Goal: Task Accomplishment & Management: Manage account settings

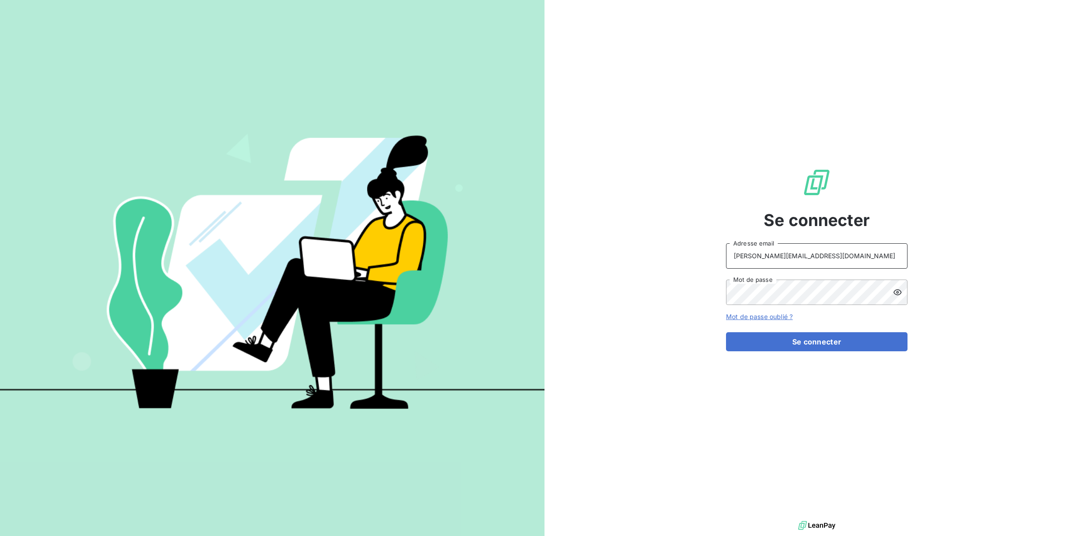
drag, startPoint x: 809, startPoint y: 250, endPoint x: 686, endPoint y: 241, distance: 123.7
click at [686, 241] on div "Se connecter [PERSON_NAME][EMAIL_ADDRESS][DOMAIN_NAME] Adresse email Mot de pas…" at bounding box center [817, 259] width 545 height 519
type input "A"
type input "admin@mage"
click at [726, 332] on button "Se connecter" at bounding box center [817, 341] width 182 height 19
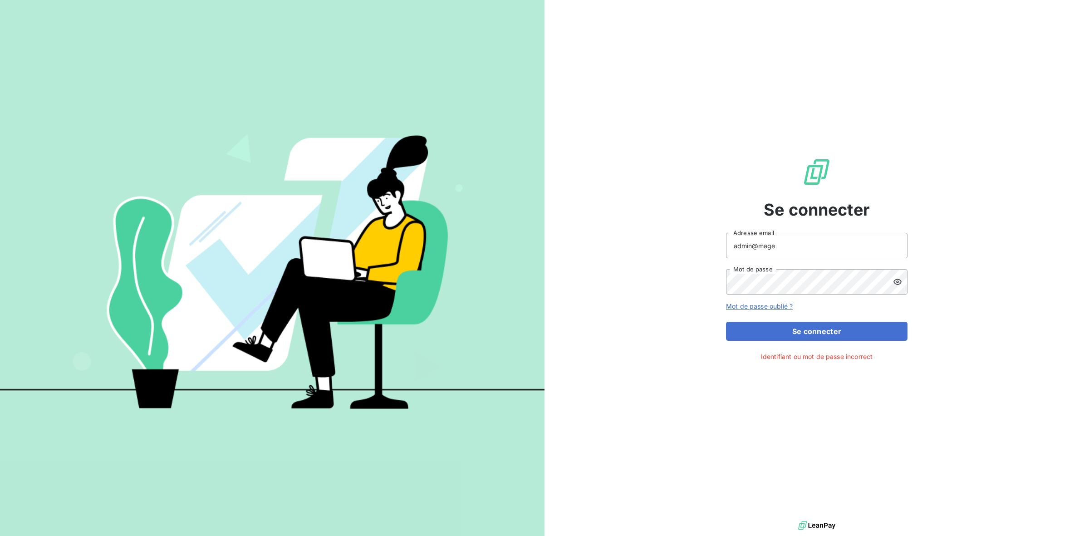
click at [871, 280] on icon at bounding box center [897, 281] width 9 height 9
click at [726, 322] on button "Se connecter" at bounding box center [817, 331] width 182 height 19
click at [741, 332] on button "Se connecter" at bounding box center [817, 331] width 182 height 19
click at [749, 334] on button "Se connecter" at bounding box center [817, 331] width 182 height 19
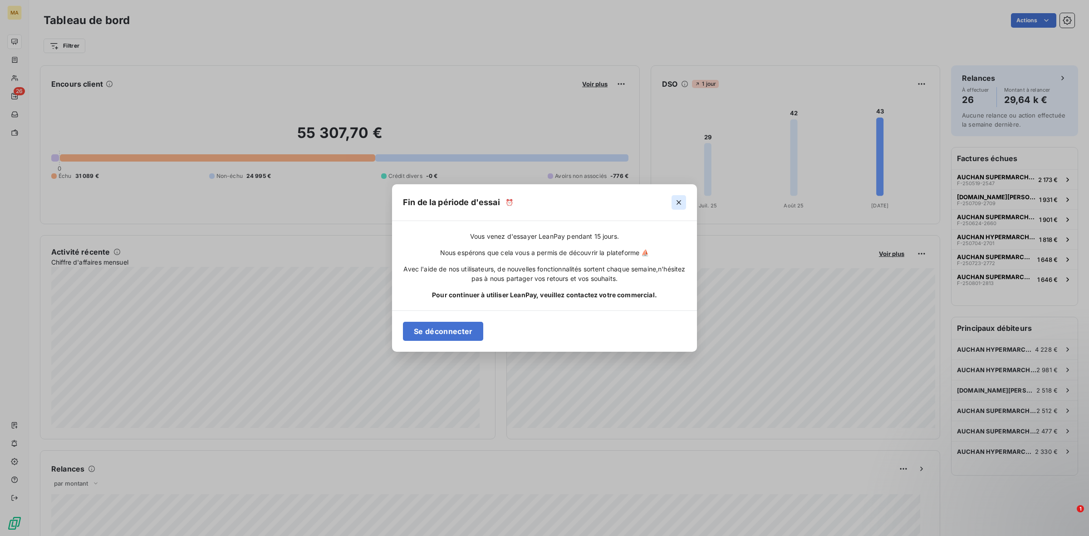
click at [682, 200] on icon "button" at bounding box center [678, 202] width 9 height 9
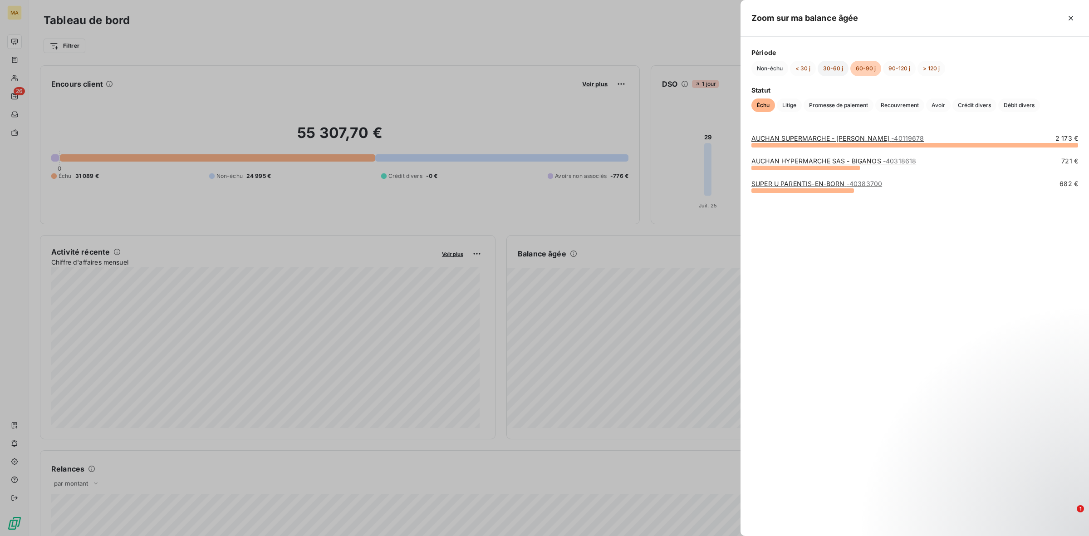
click at [827, 69] on button "30-60 j" at bounding box center [833, 68] width 31 height 15
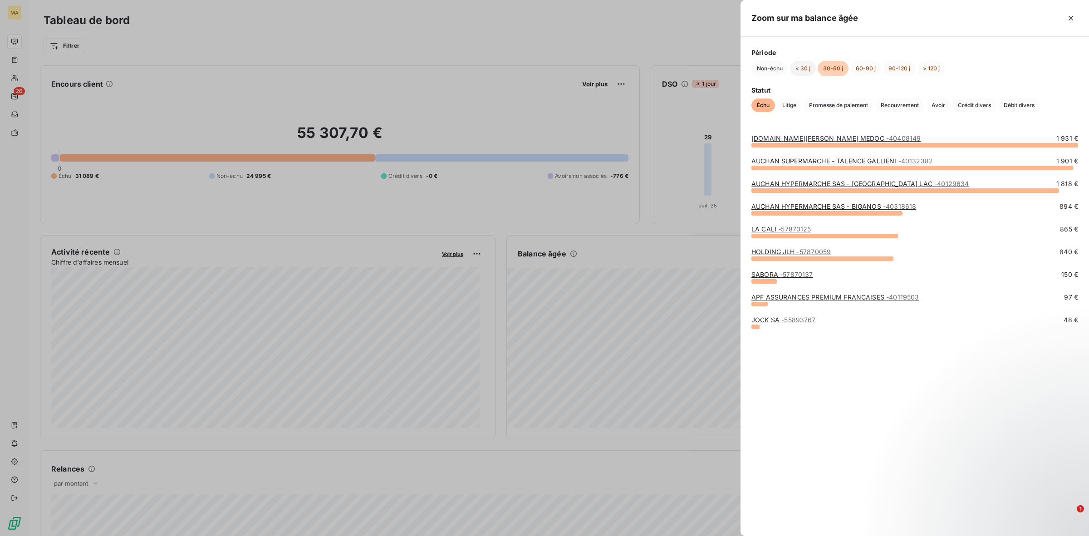
click at [799, 70] on button "< 30 j" at bounding box center [803, 68] width 26 height 15
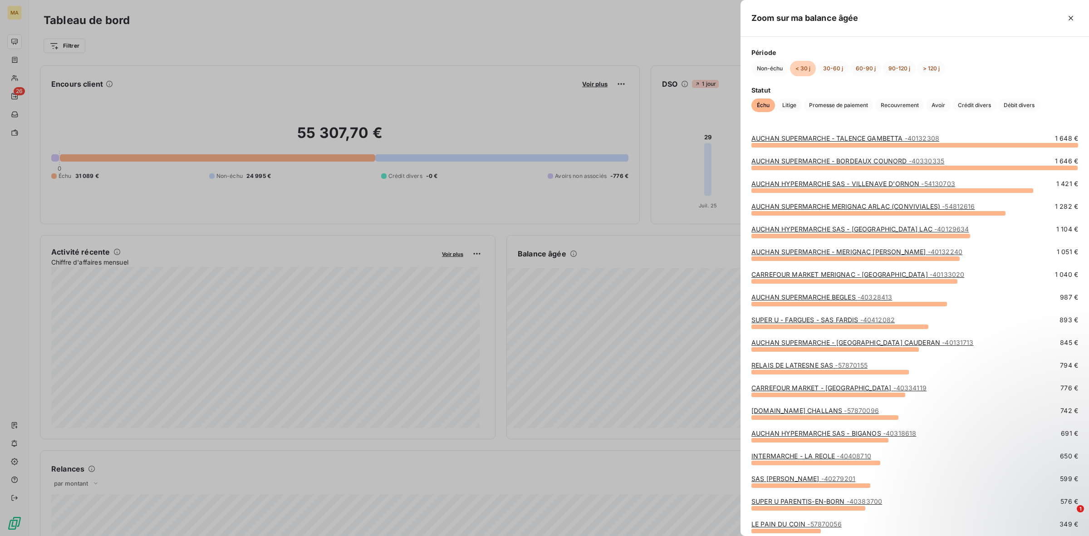
click at [749, 69] on div "Période Non-échu < 30 j 30-60 j 60-90 j 90-120 j > 120 j Statut Échu Litige Pro…" at bounding box center [915, 80] width 349 height 86
click at [763, 69] on button "Non-échu" at bounding box center [769, 68] width 37 height 15
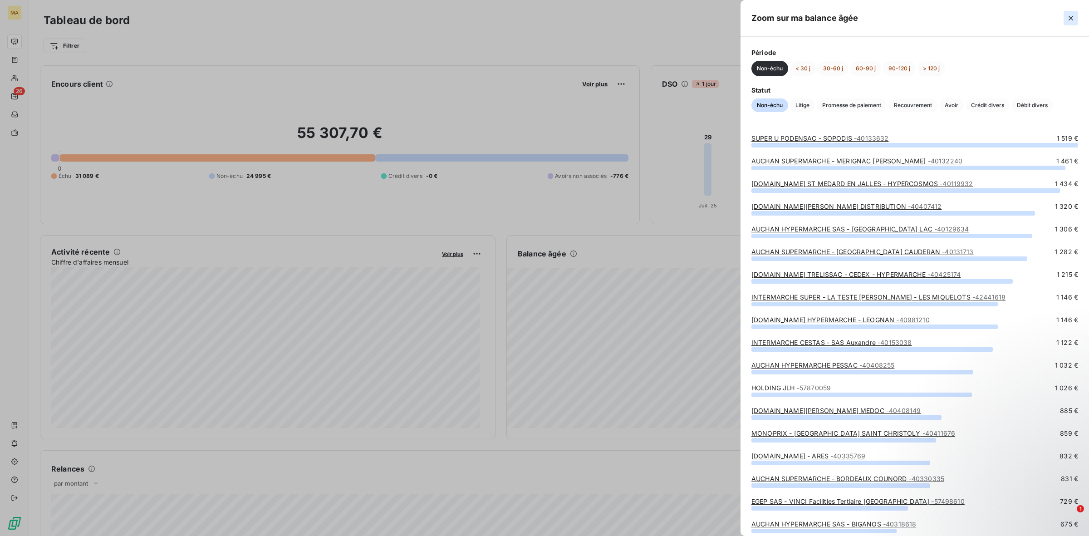
click at [871, 20] on button "button" at bounding box center [1071, 18] width 15 height 15
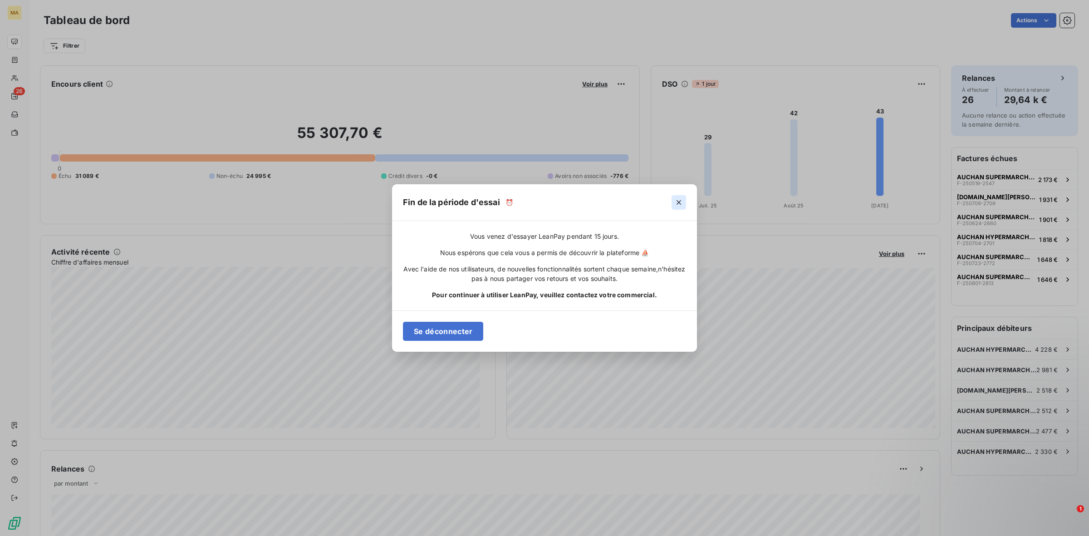
click at [683, 203] on icon "button" at bounding box center [678, 202] width 9 height 9
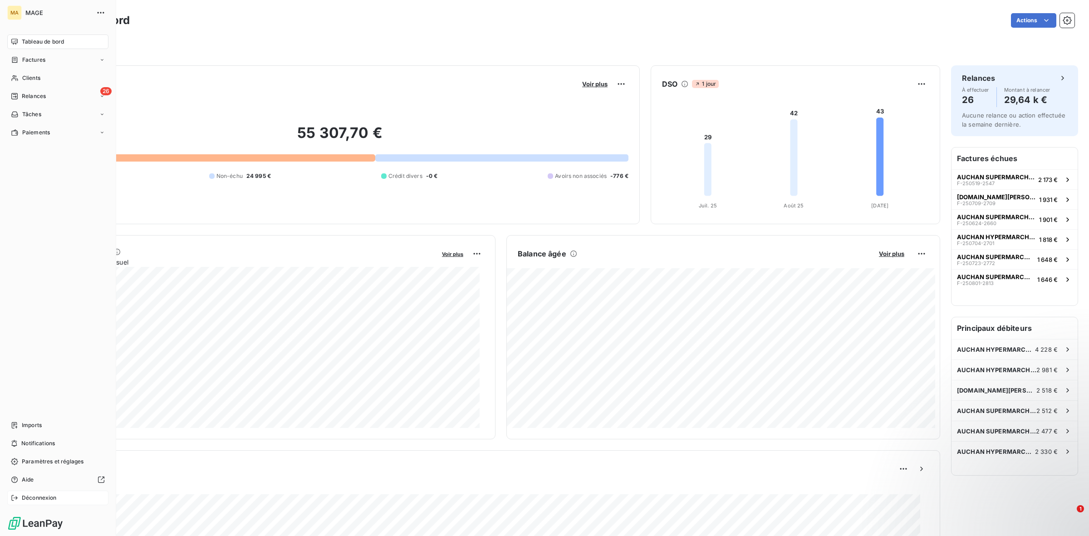
click at [20, 498] on div "Déconnexion" at bounding box center [57, 498] width 101 height 15
